Goal: Navigation & Orientation: Find specific page/section

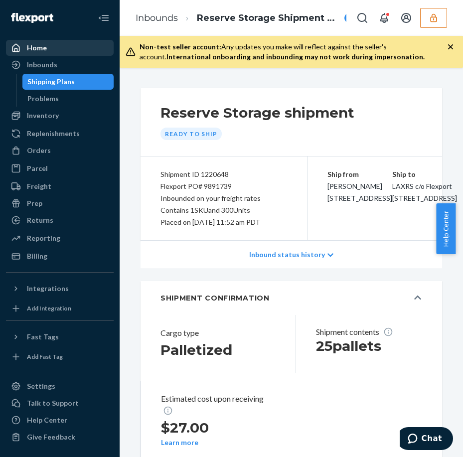
click at [55, 53] on div "Home" at bounding box center [60, 48] width 106 height 14
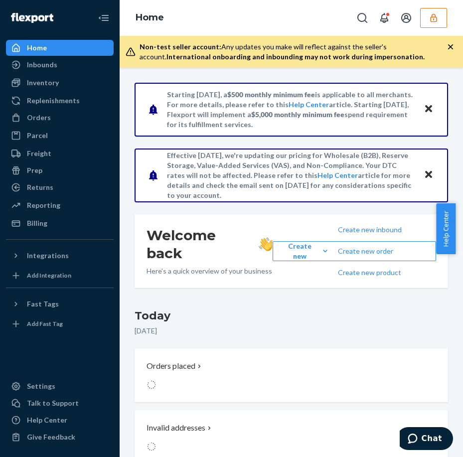
click at [53, 53] on div "Home" at bounding box center [60, 48] width 106 height 14
click at [64, 64] on div "Inbounds" at bounding box center [60, 65] width 106 height 14
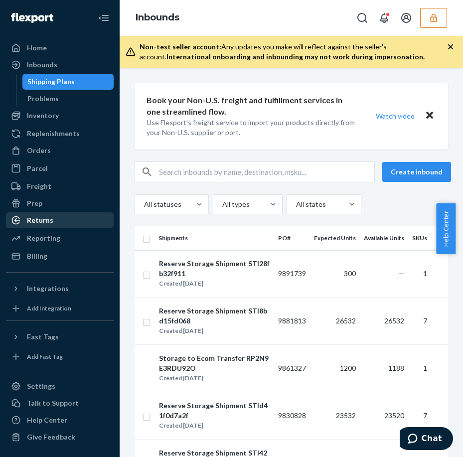
click at [76, 214] on div "Returns" at bounding box center [60, 220] width 106 height 14
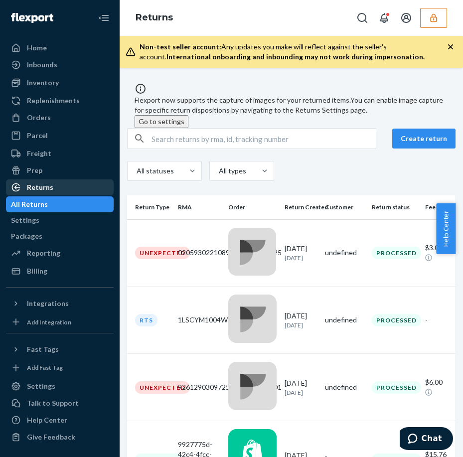
click at [81, 185] on div "Returns" at bounding box center [60, 187] width 106 height 14
click at [357, 22] on icon "Open Search Box" at bounding box center [362, 18] width 12 height 12
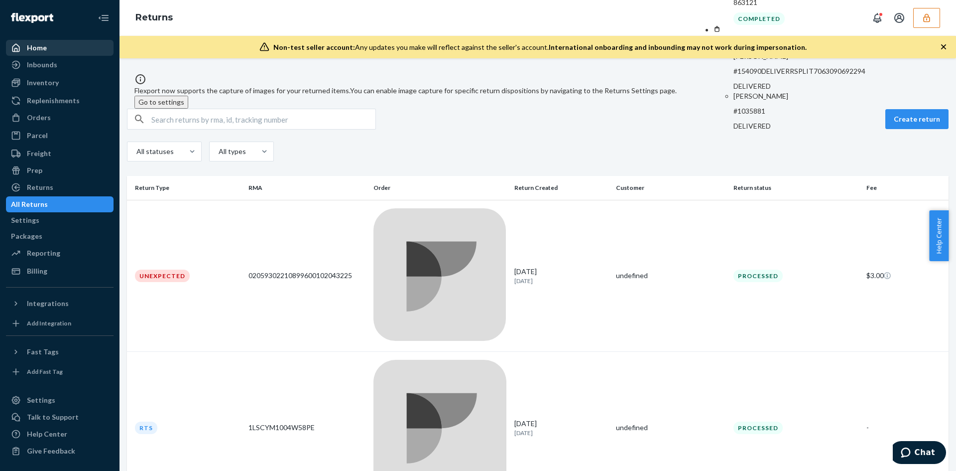
type input "shipment"
click at [49, 45] on div "Home" at bounding box center [60, 48] width 106 height 14
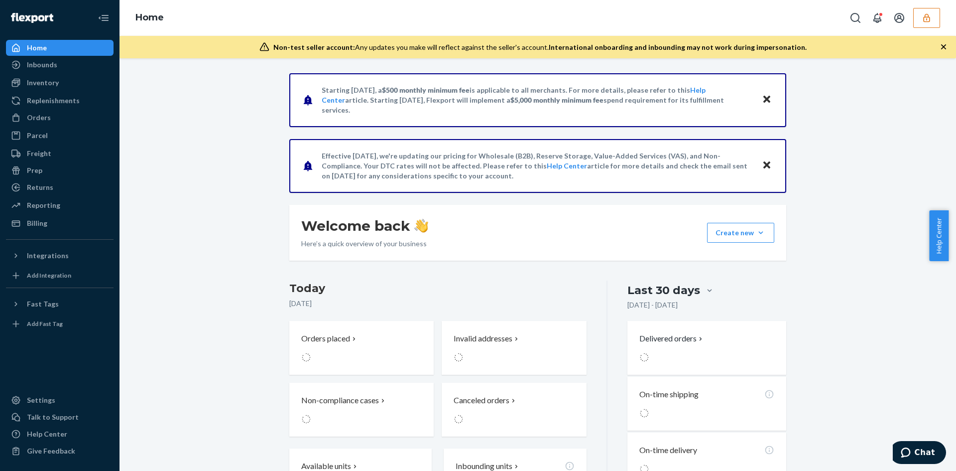
click at [49, 45] on div "Home" at bounding box center [60, 48] width 106 height 14
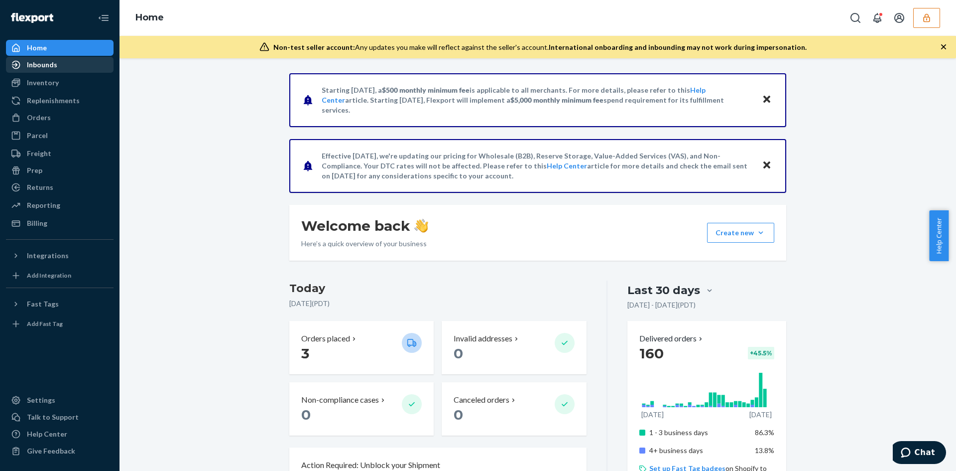
click at [72, 64] on div "Inbounds" at bounding box center [60, 65] width 106 height 14
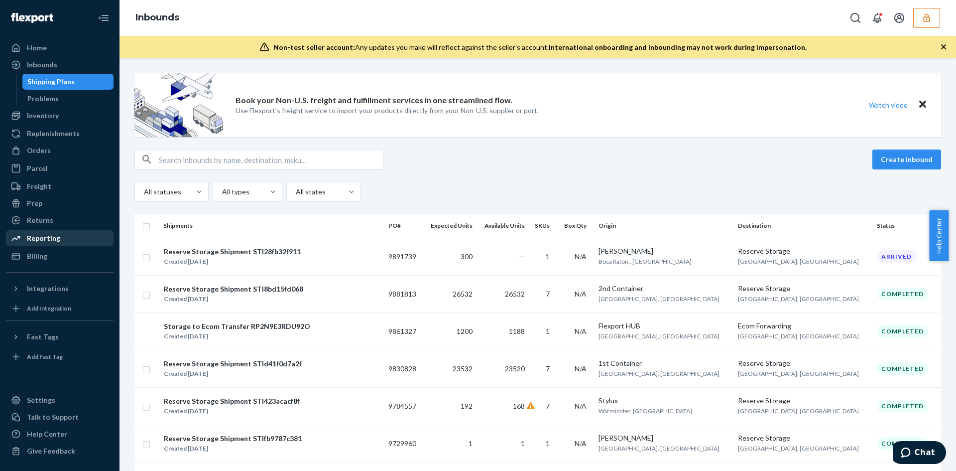
click at [69, 237] on div "Reporting" at bounding box center [60, 238] width 106 height 14
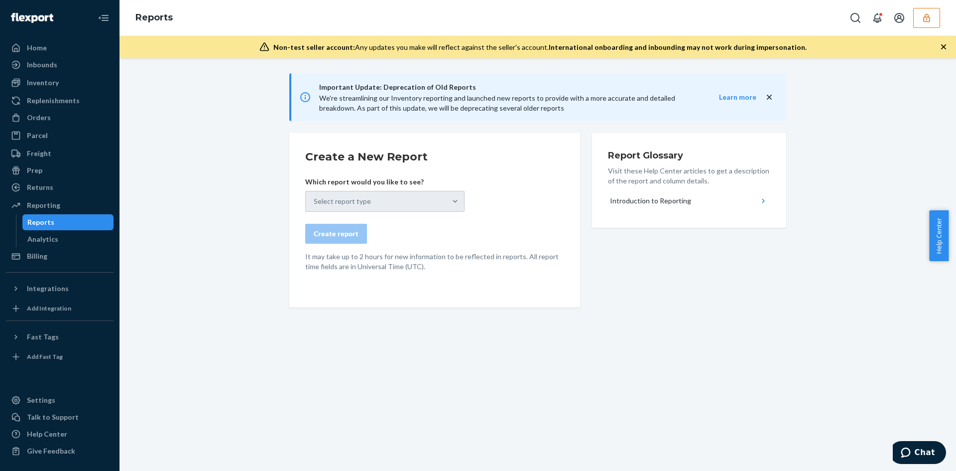
click at [184, 223] on div "Important Update: Deprecation of Old Reports We're streamlining our Inventory r…" at bounding box center [538, 222] width 822 height 299
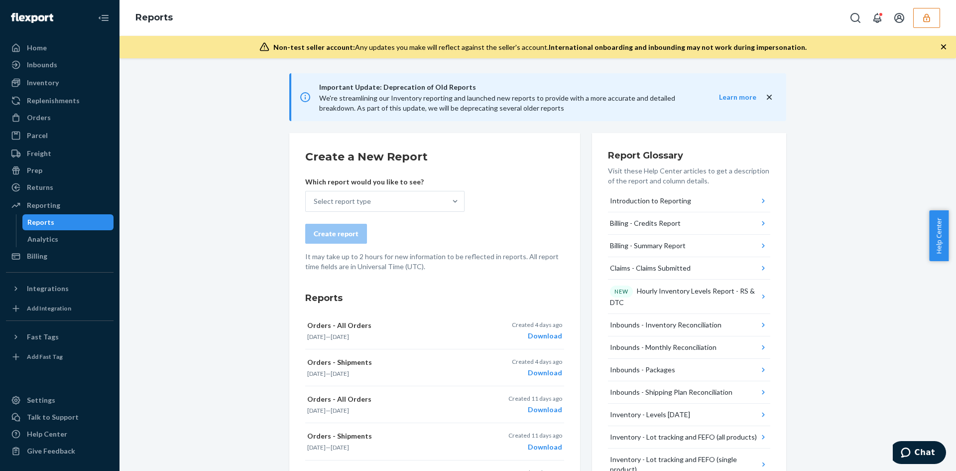
click at [62, 65] on div "Inbounds" at bounding box center [60, 65] width 106 height 14
